Goal: Find specific page/section: Find specific page/section

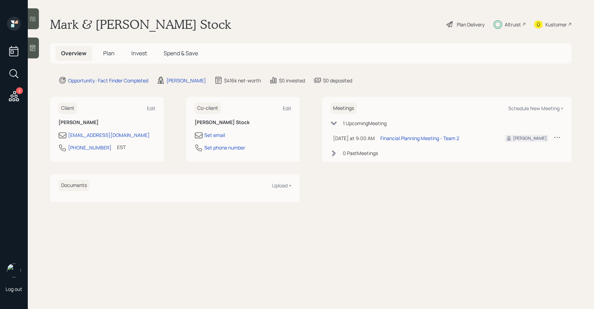
click at [138, 53] on span "Invest" at bounding box center [139, 53] width 16 height 8
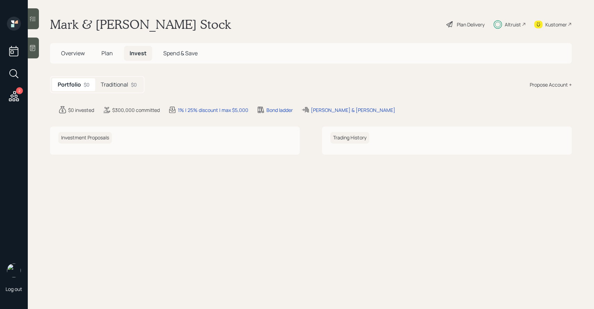
click at [82, 52] on span "Overview" at bounding box center [73, 53] width 24 height 8
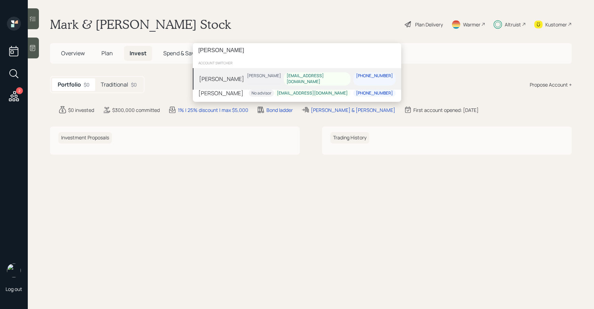
type input "[PERSON_NAME]"
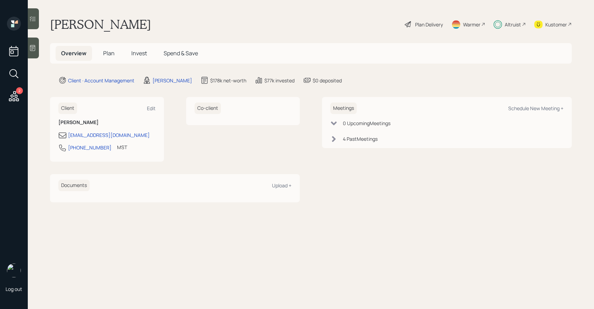
click at [36, 20] on icon at bounding box center [32, 18] width 7 height 7
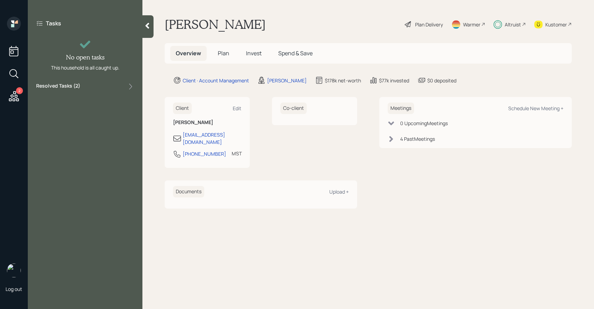
click at [76, 84] on label "Resolved Tasks ( 2 )" at bounding box center [58, 86] width 44 height 8
click at [182, 273] on main "Lisa Stone Plan Delivery Warmer Altruist Kustomer Overview Plan Invest Spend & …" at bounding box center [368, 154] width 452 height 309
